Goal: Navigation & Orientation: Find specific page/section

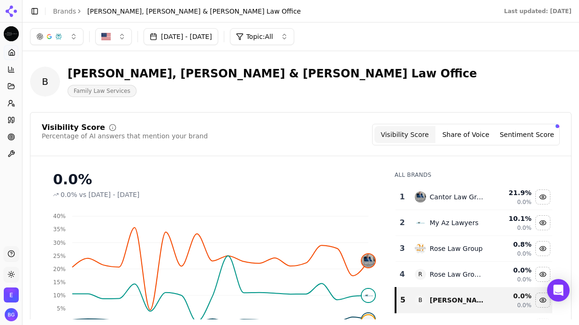
click at [60, 12] on link "Brands" at bounding box center [64, 12] width 23 height 8
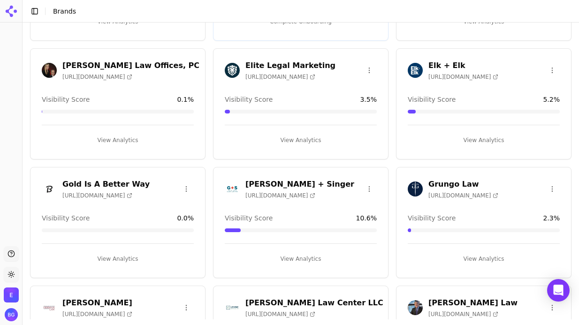
scroll to position [377, 0]
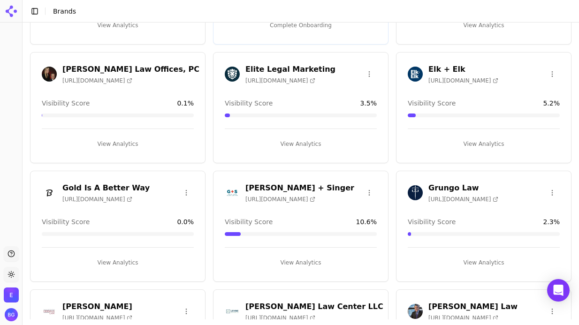
click at [273, 186] on h3 "[PERSON_NAME] + Singer" at bounding box center [300, 188] width 109 height 11
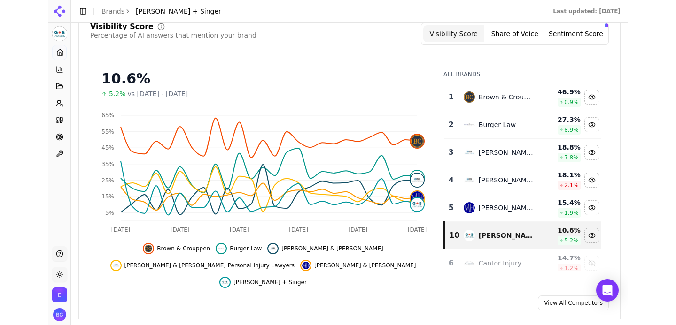
scroll to position [102, 0]
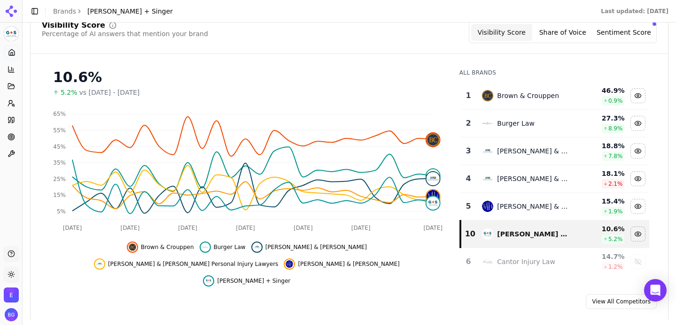
click at [236, 277] on span "[PERSON_NAME] + Singer" at bounding box center [253, 281] width 73 height 8
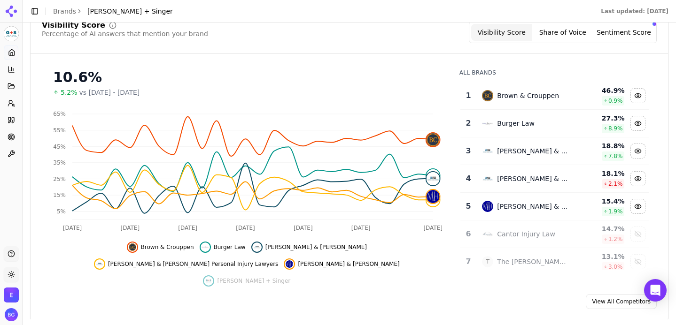
click at [236, 277] on span "[PERSON_NAME] + Singer" at bounding box center [253, 281] width 73 height 8
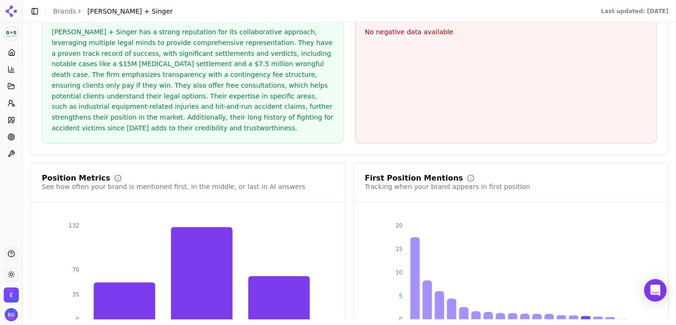
scroll to position [1822, 0]
